Goal: Entertainment & Leisure: Consume media (video, audio)

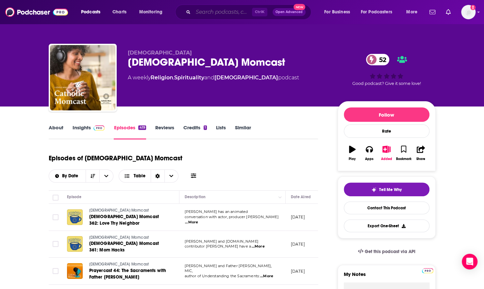
click at [204, 11] on input "Search podcasts, credits, & more..." at bounding box center [222, 12] width 59 height 10
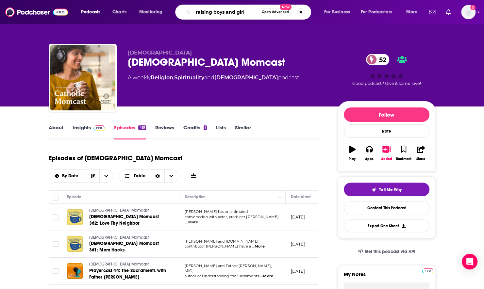
type input "raising boys and girls"
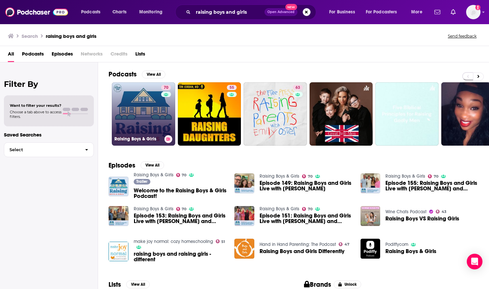
click at [169, 109] on div "70" at bounding box center [166, 110] width 11 height 50
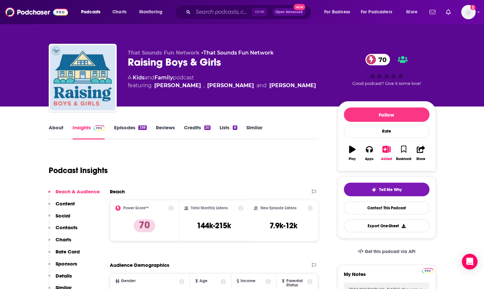
click at [59, 130] on link "About" at bounding box center [56, 132] width 15 height 15
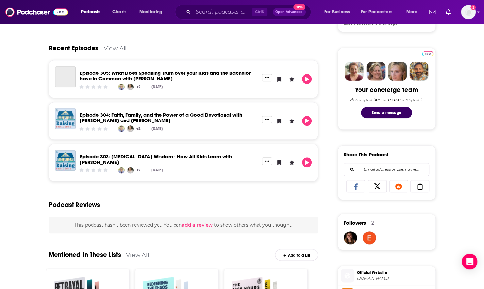
scroll to position [294, 0]
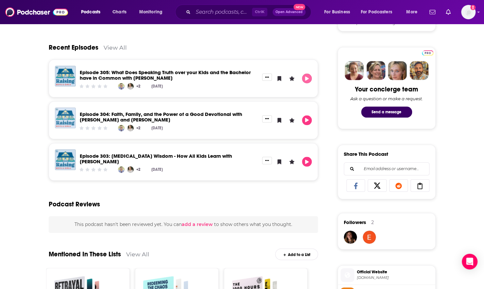
click at [308, 81] on button "Play" at bounding box center [307, 79] width 10 height 10
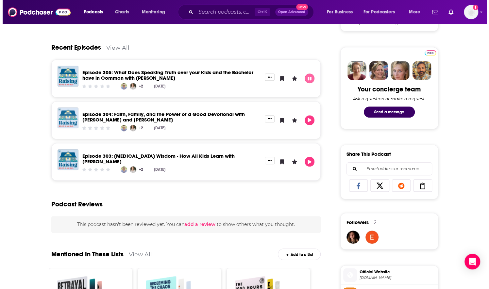
scroll to position [0, 0]
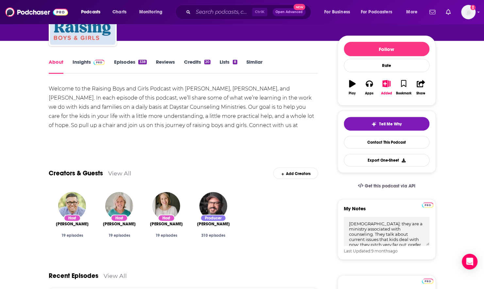
scroll to position [163, 0]
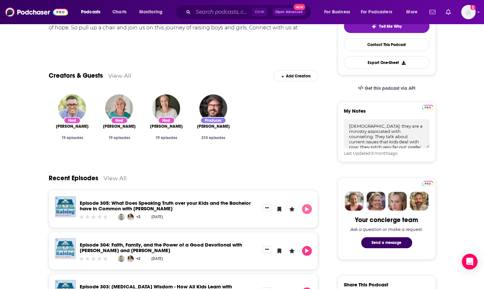
click at [307, 211] on button "Play" at bounding box center [307, 209] width 10 height 10
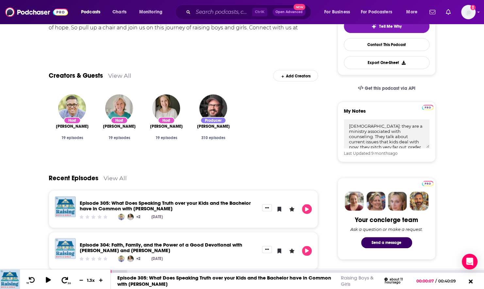
click at [65, 279] on icon at bounding box center [65, 280] width 8 height 7
click at [70, 277] on button "30" at bounding box center [65, 280] width 13 height 9
